Goal: Information Seeking & Learning: Learn about a topic

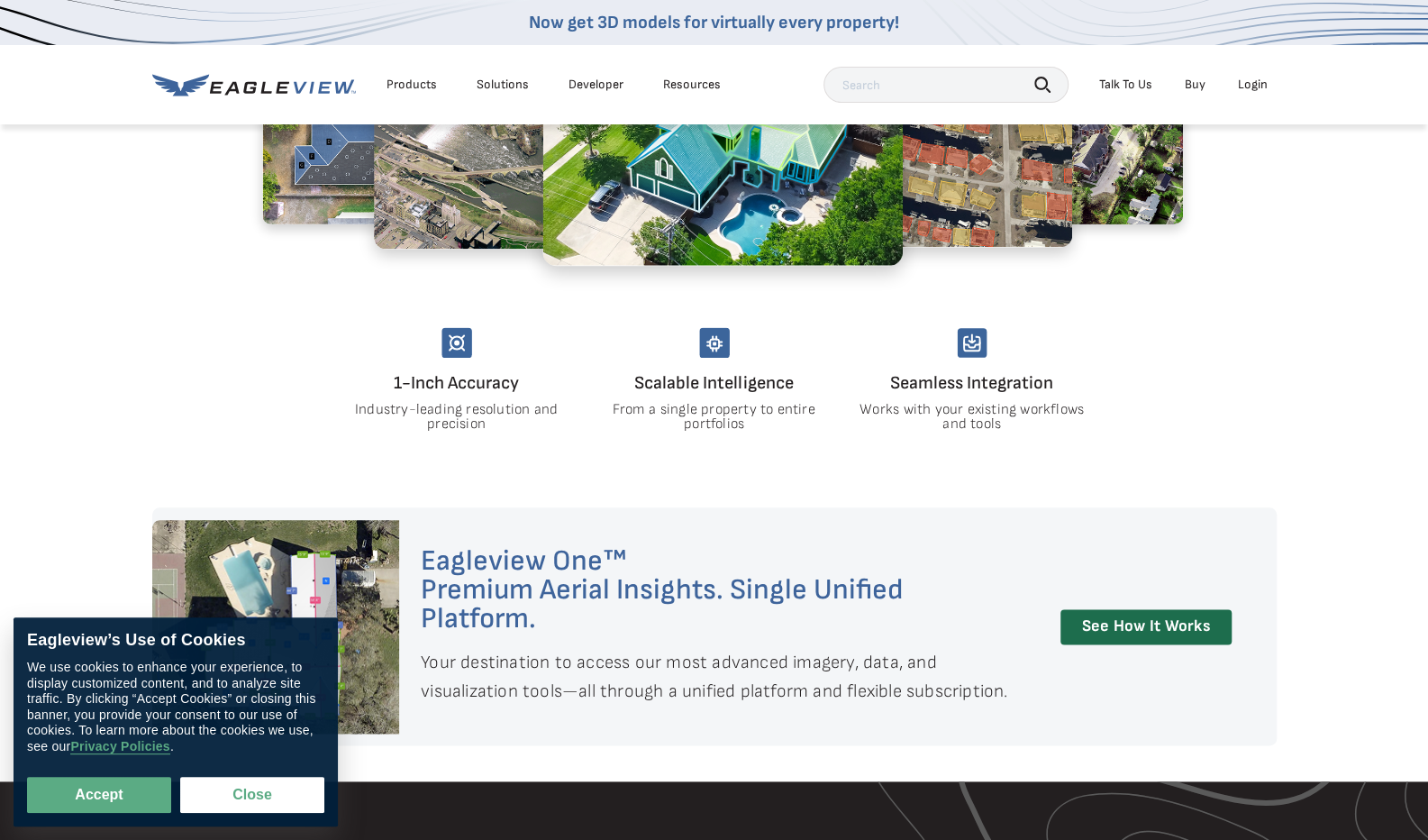
scroll to position [1061, 0]
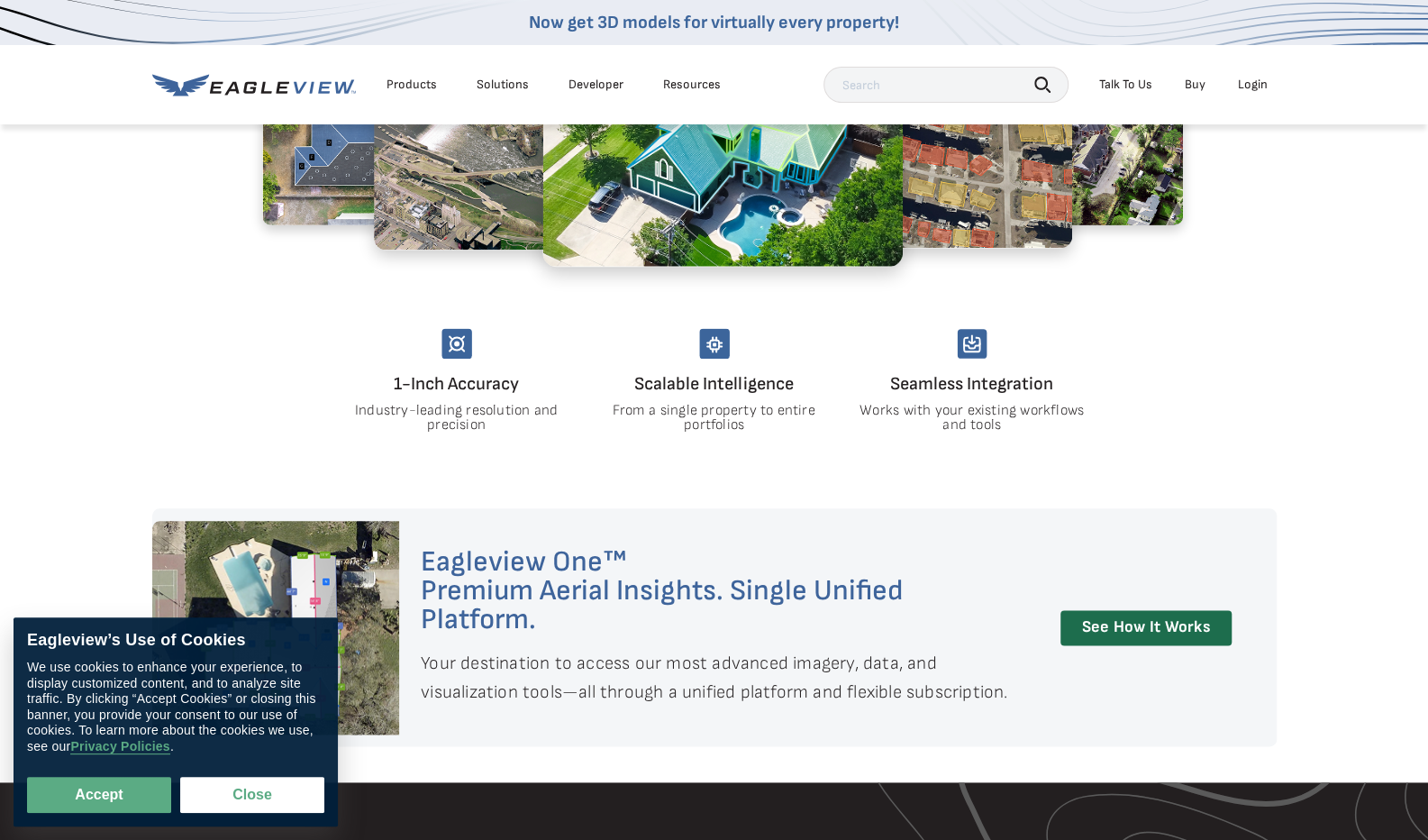
click at [407, 79] on div "Products" at bounding box center [411, 84] width 50 height 16
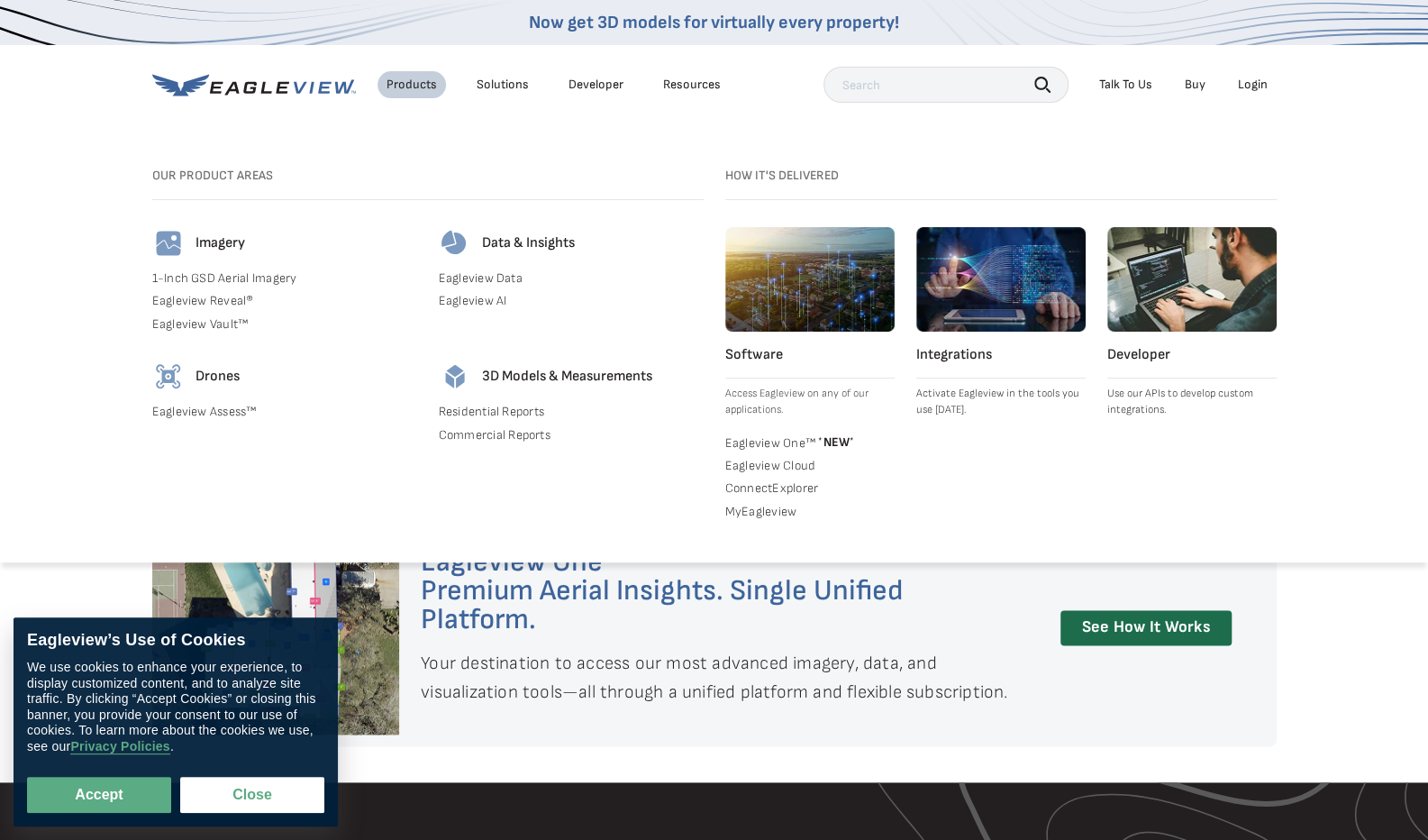
click at [213, 373] on h4 "Drones" at bounding box center [217, 376] width 45 height 18
click at [207, 404] on link "Eagleview Assess™" at bounding box center [284, 411] width 265 height 16
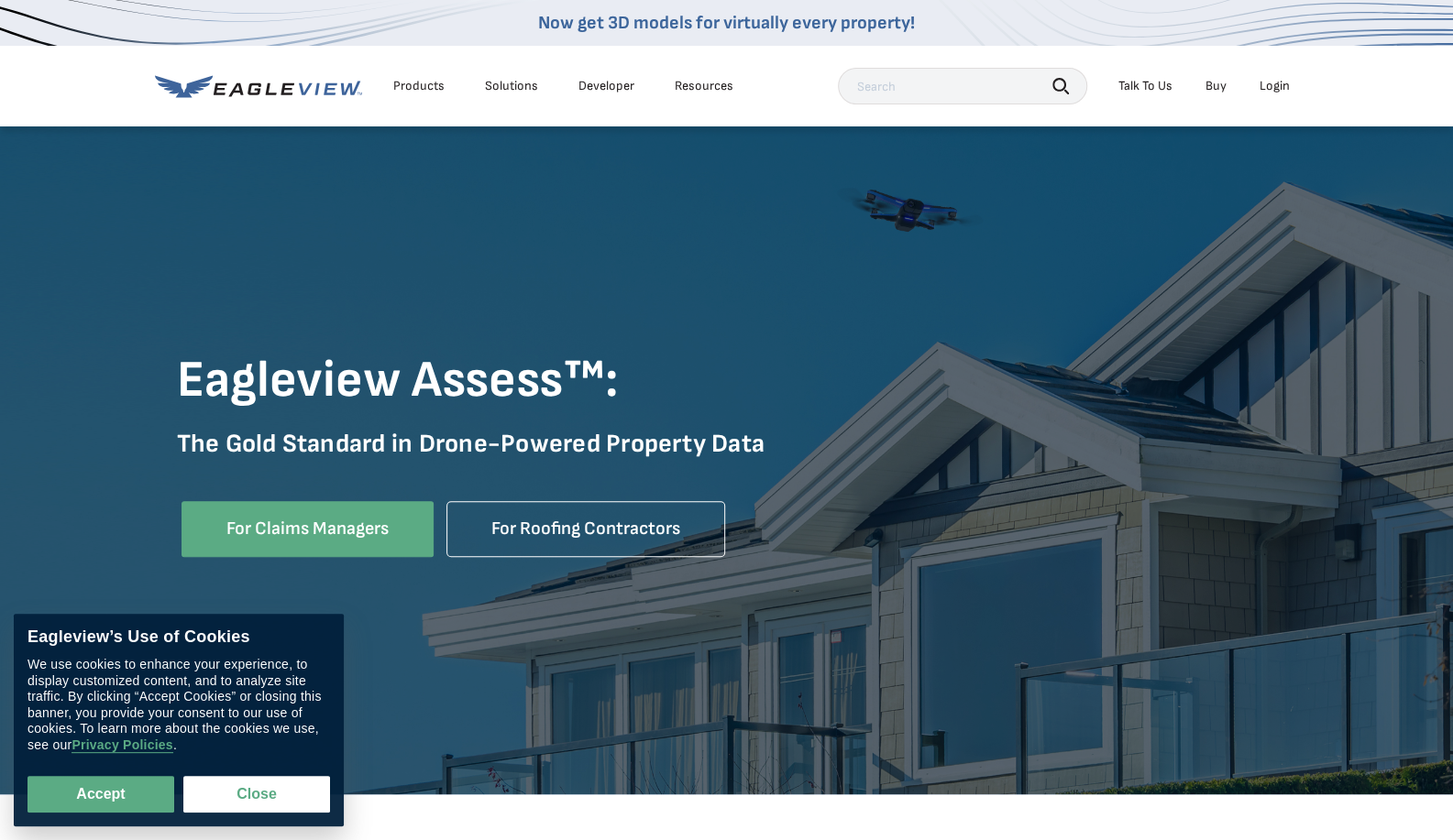
scroll to position [64, 0]
click at [198, 779] on button "Close" at bounding box center [257, 795] width 147 height 37
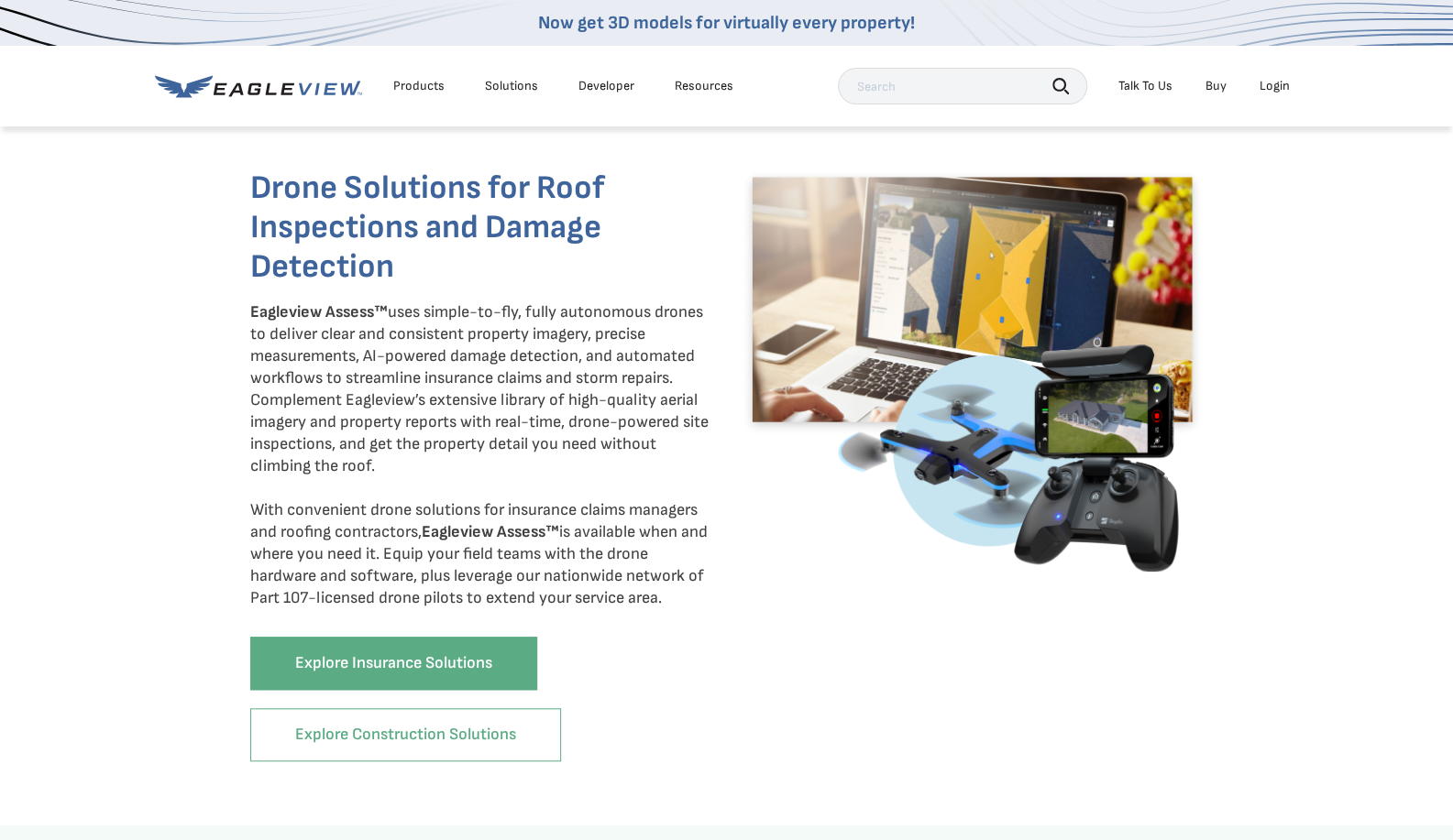
scroll to position [746, 0]
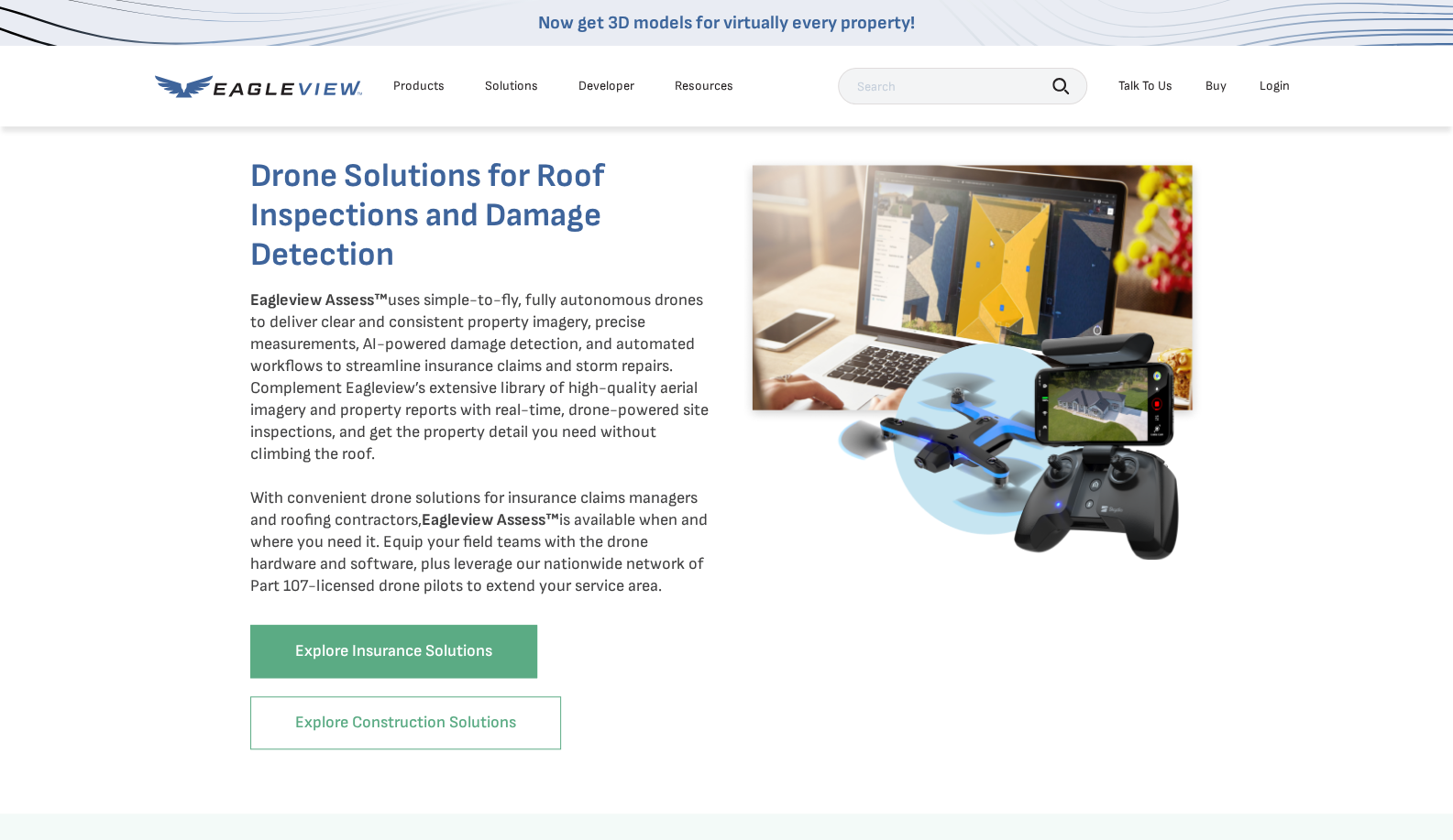
drag, startPoint x: 198, startPoint y: 779, endPoint x: 1000, endPoint y: 226, distance: 974.2
click at [1000, 226] on img at bounding box center [972, 358] width 463 height 404
drag, startPoint x: 930, startPoint y: 210, endPoint x: 573, endPoint y: 302, distance: 368.7
click at [573, 302] on p "Eagleview Assess™ uses simple-to-fly, fully autonomous drones to deliver clear …" at bounding box center [481, 443] width 463 height 308
click at [416, 95] on li "Products" at bounding box center [419, 86] width 70 height 27
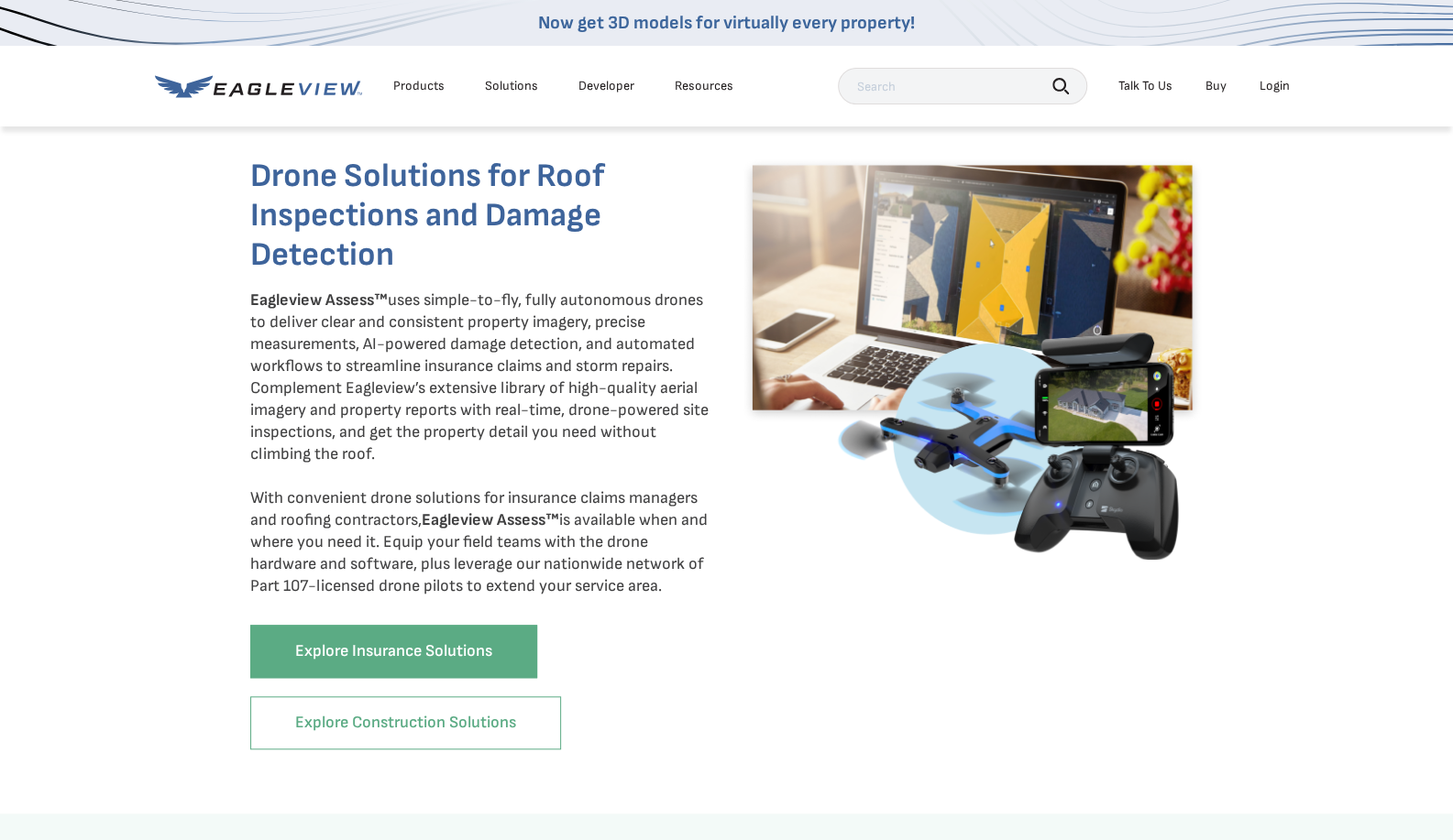
click at [408, 87] on div "Products" at bounding box center [418, 86] width 51 height 16
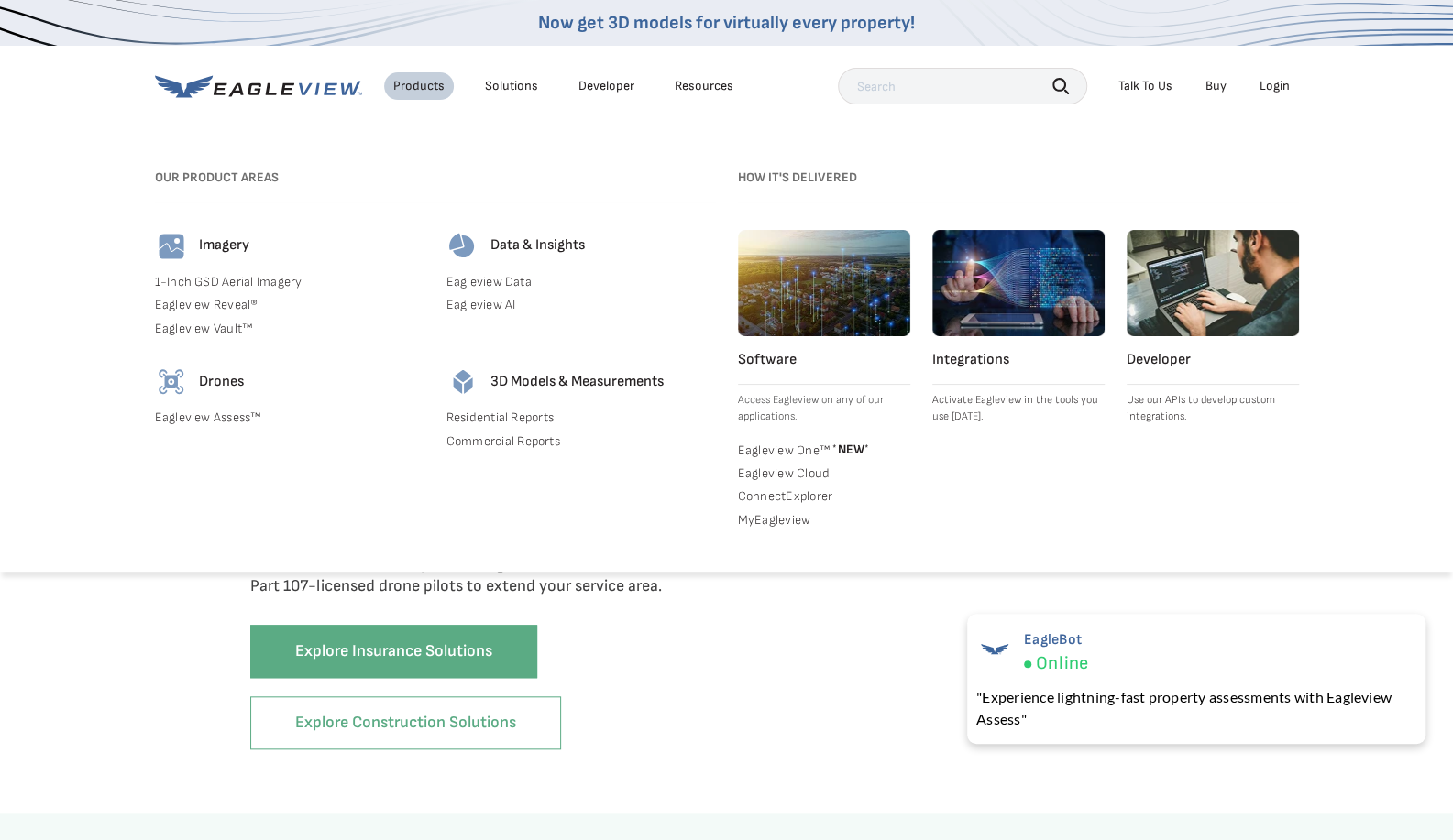
click at [498, 410] on link "Residential Reports" at bounding box center [581, 417] width 270 height 16
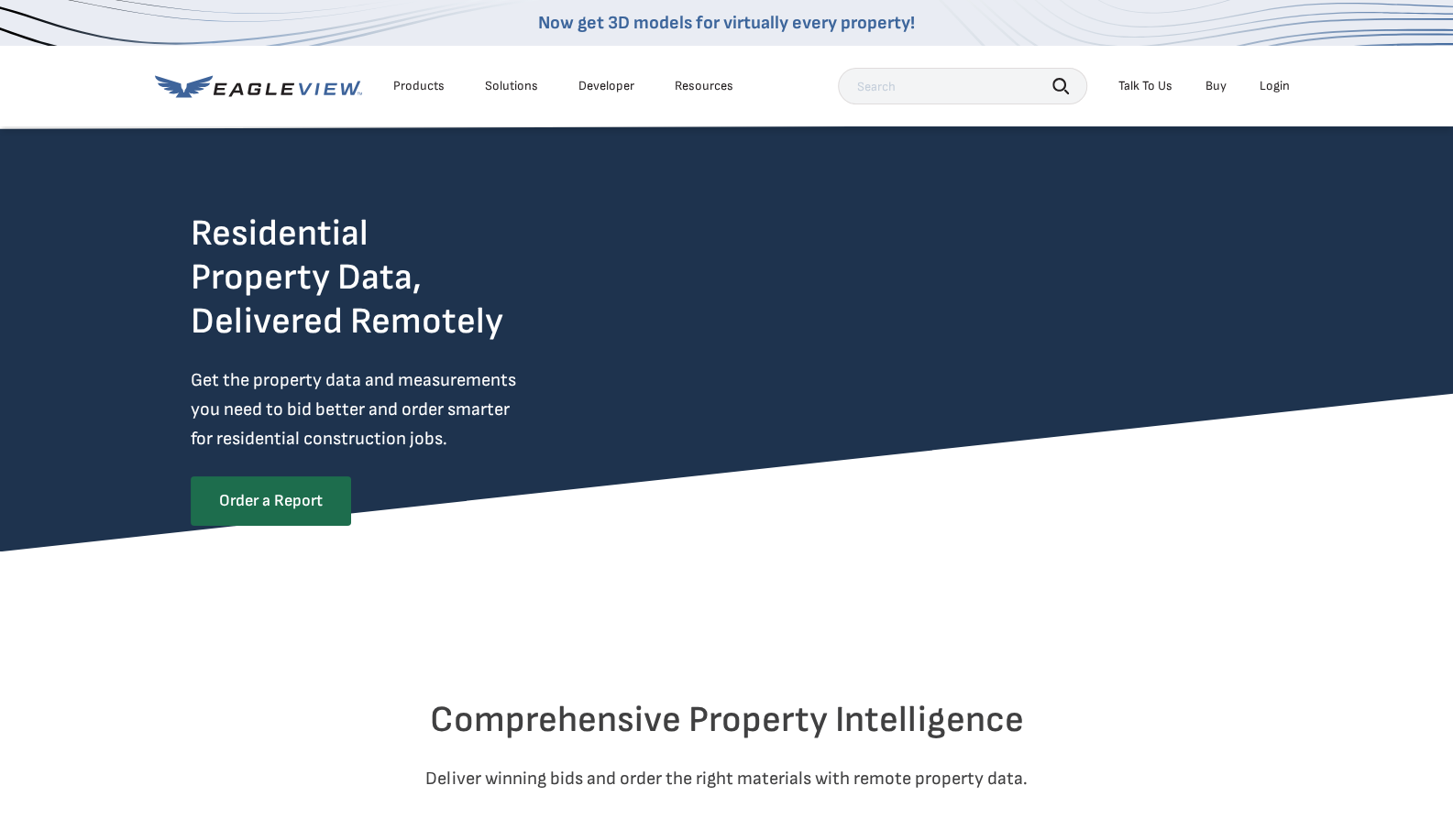
click at [508, 98] on li "Solutions" at bounding box center [512, 86] width 71 height 27
click at [508, 97] on li "Solutions" at bounding box center [512, 86] width 71 height 27
click at [500, 76] on li "Solutions" at bounding box center [512, 86] width 71 height 27
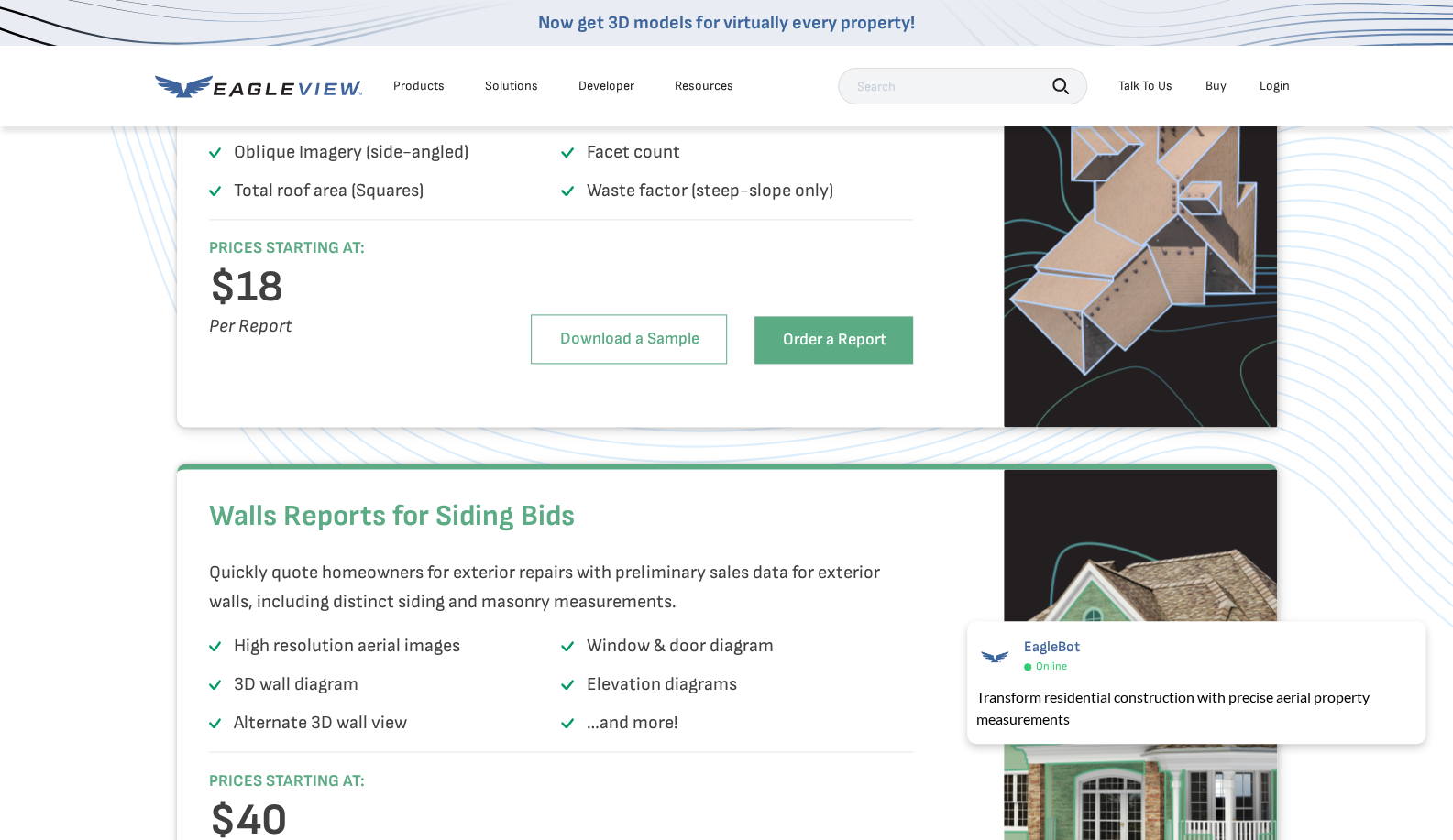
scroll to position [1436, 0]
